Goal: Navigation & Orientation: Understand site structure

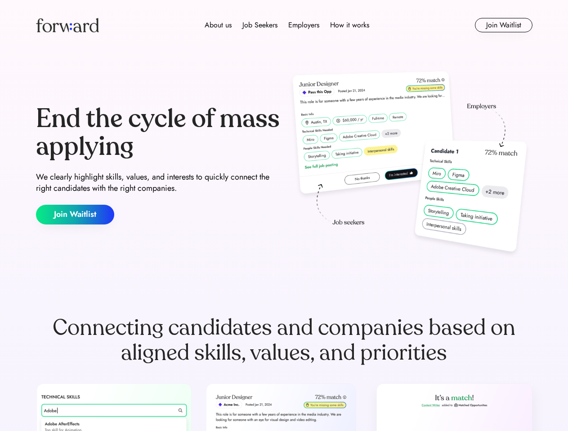
click at [284, 216] on div "End the cycle of mass applying We clearly highlight skills, values, and interes…" at bounding box center [284, 164] width 496 height 193
click at [284, 25] on div "About us Job Seekers Employers How it works" at bounding box center [287, 25] width 354 height 11
click at [67, 25] on img at bounding box center [67, 25] width 63 height 14
click at [287, 25] on div "About us Job Seekers Employers How it works" at bounding box center [287, 25] width 354 height 11
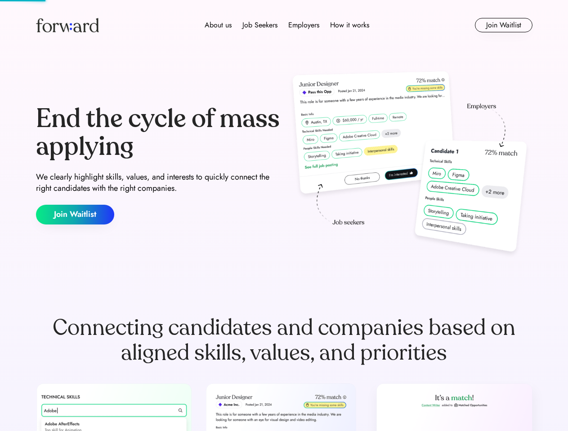
click at [218, 25] on div "About us" at bounding box center [218, 25] width 27 height 11
click at [260, 25] on div "Job Seekers" at bounding box center [259, 25] width 35 height 11
click at [303, 25] on div "Employers" at bounding box center [303, 25] width 31 height 11
click at [349, 25] on div "How it works" at bounding box center [349, 25] width 39 height 11
click at [503, 25] on button "Join Waitlist" at bounding box center [504, 25] width 58 height 14
